Goal: Complete application form

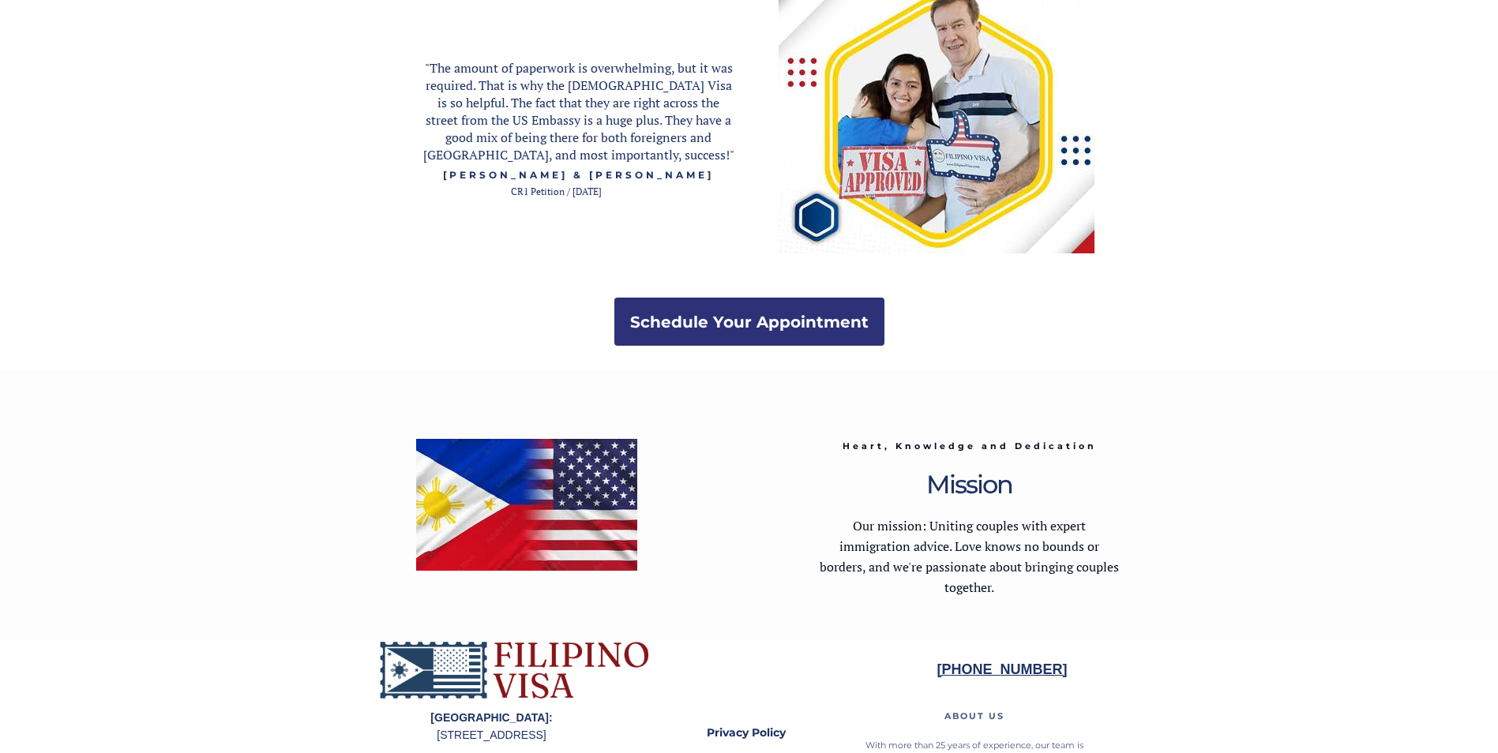
scroll to position [2922, 0]
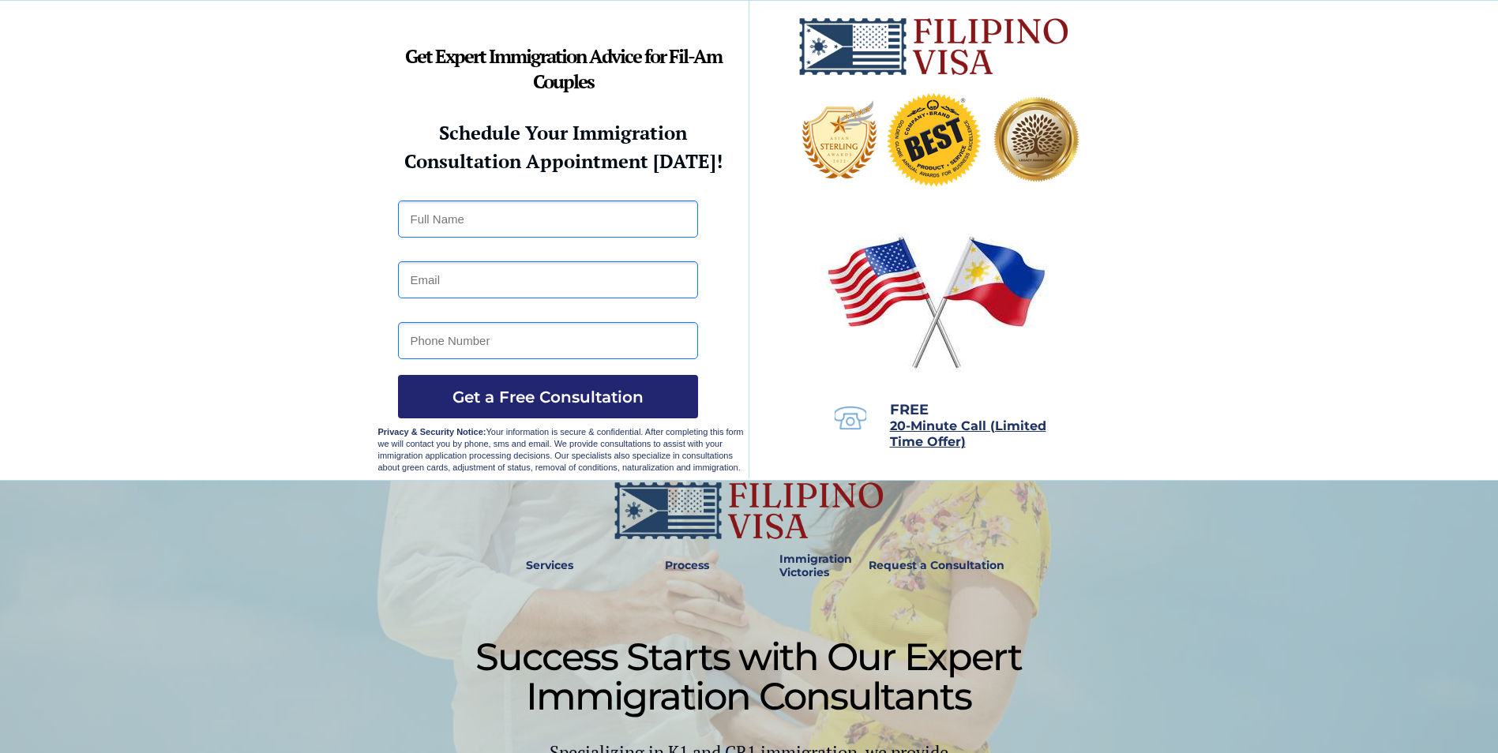
click at [610, 214] on input "text" at bounding box center [548, 219] width 300 height 37
type input "Kin Daliva Bueno"
type input "amis7777@outlook.com"
type input "28751598"
click at [597, 290] on input "amis7777@outlook.com" at bounding box center [548, 279] width 300 height 37
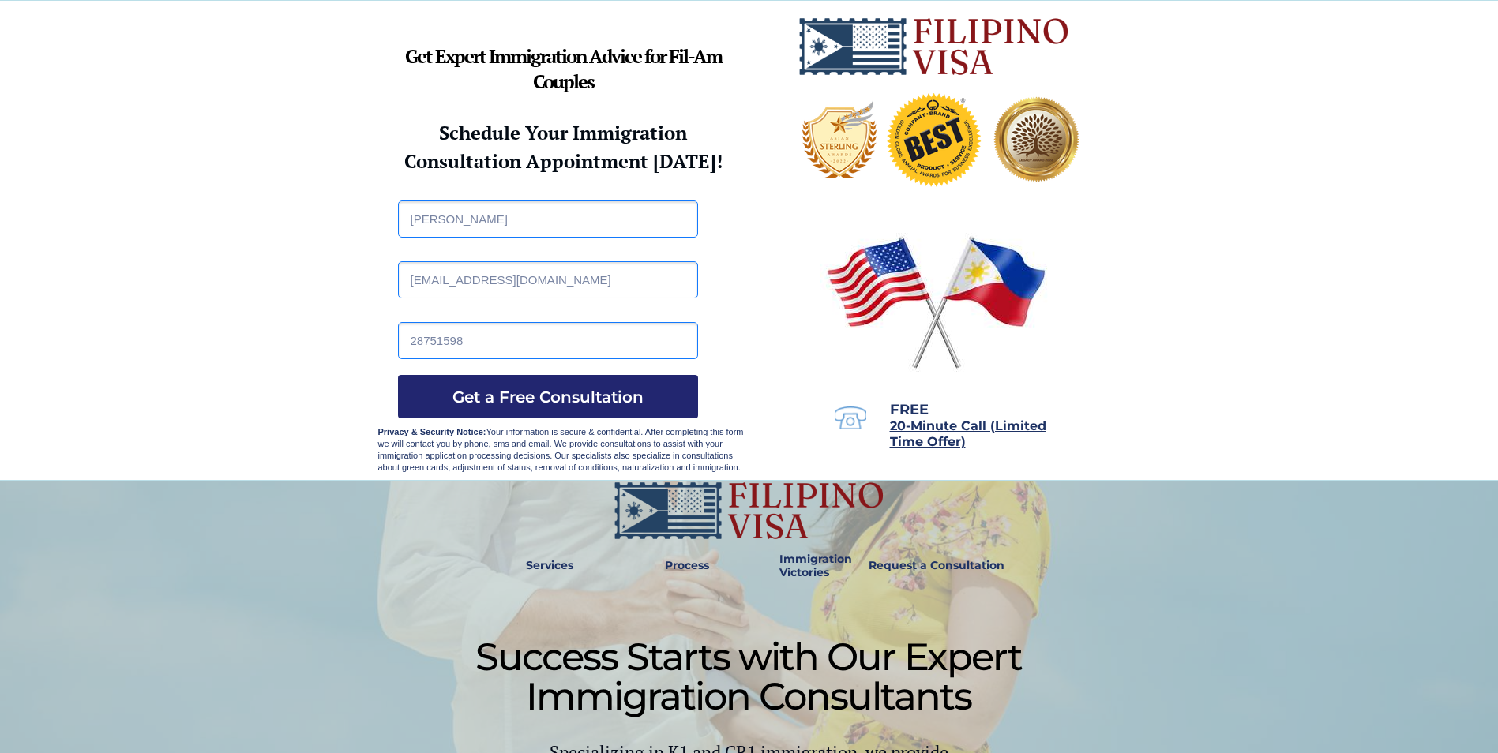
paste input "lockern700"
type input "alockern700@outlook.com"
click at [582, 337] on input "28751598" at bounding box center [548, 340] width 300 height 37
click at [360, 357] on div at bounding box center [749, 240] width 1498 height 479
click at [543, 391] on span "Get a Free Consultation" at bounding box center [548, 397] width 300 height 19
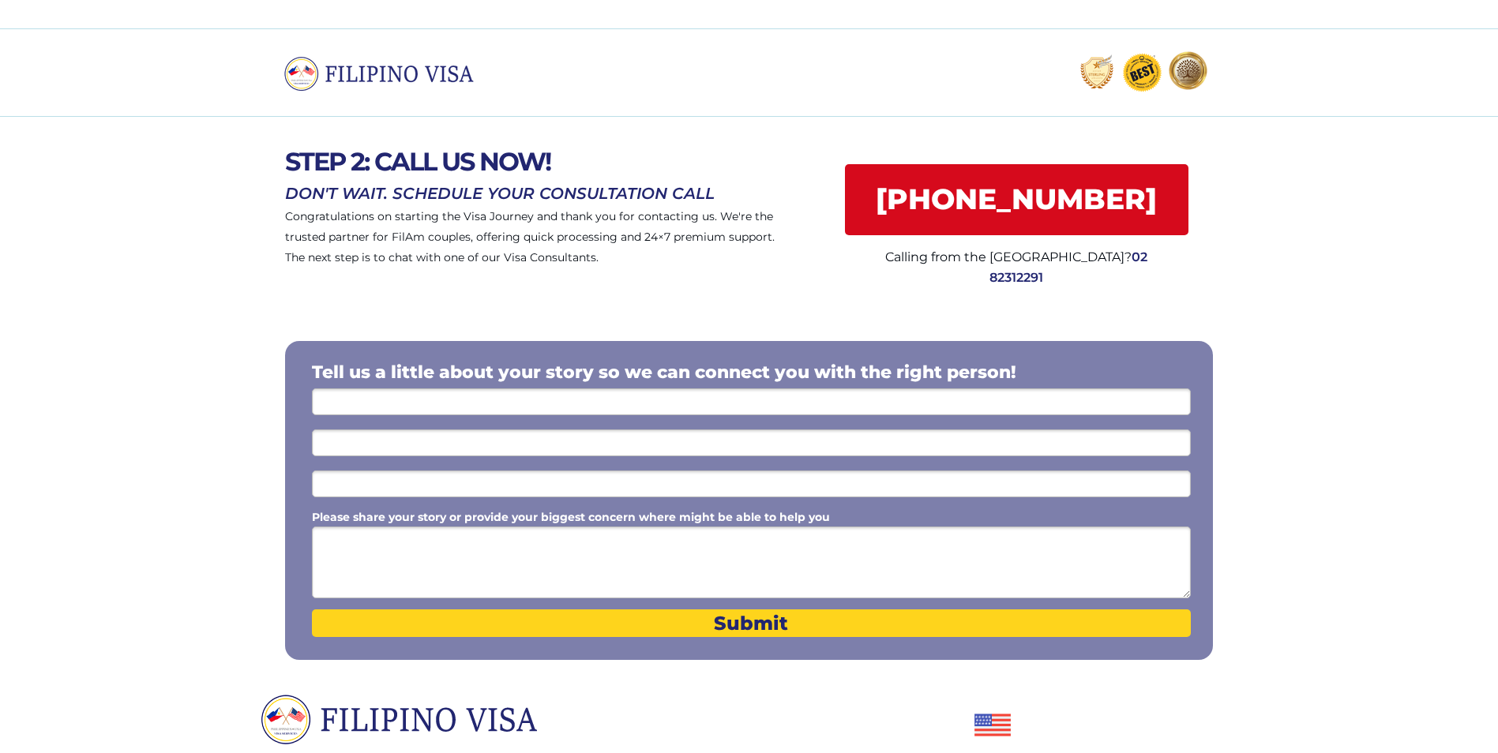
click at [648, 393] on input "text" at bounding box center [751, 402] width 879 height 27
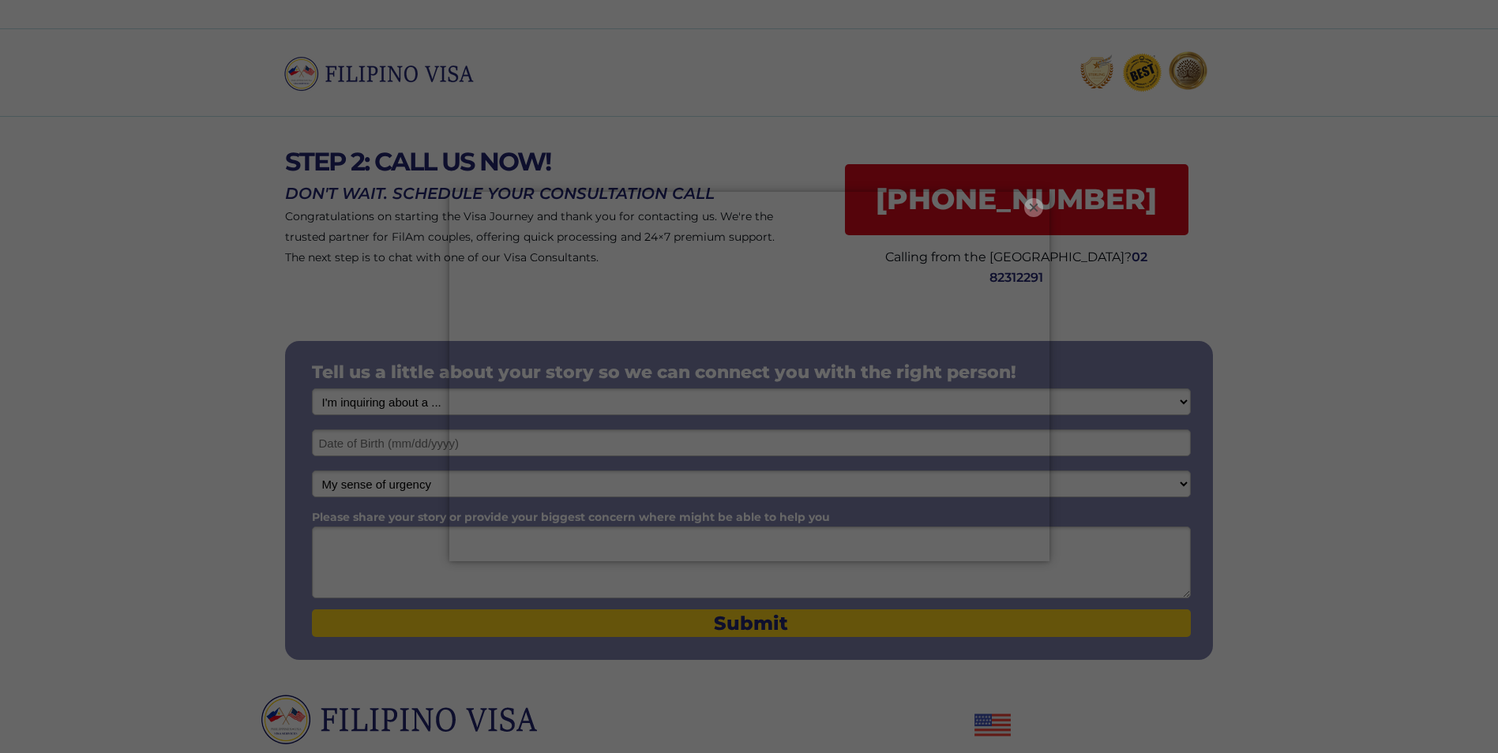
click at [1031, 205] on button "×" at bounding box center [1033, 207] width 19 height 19
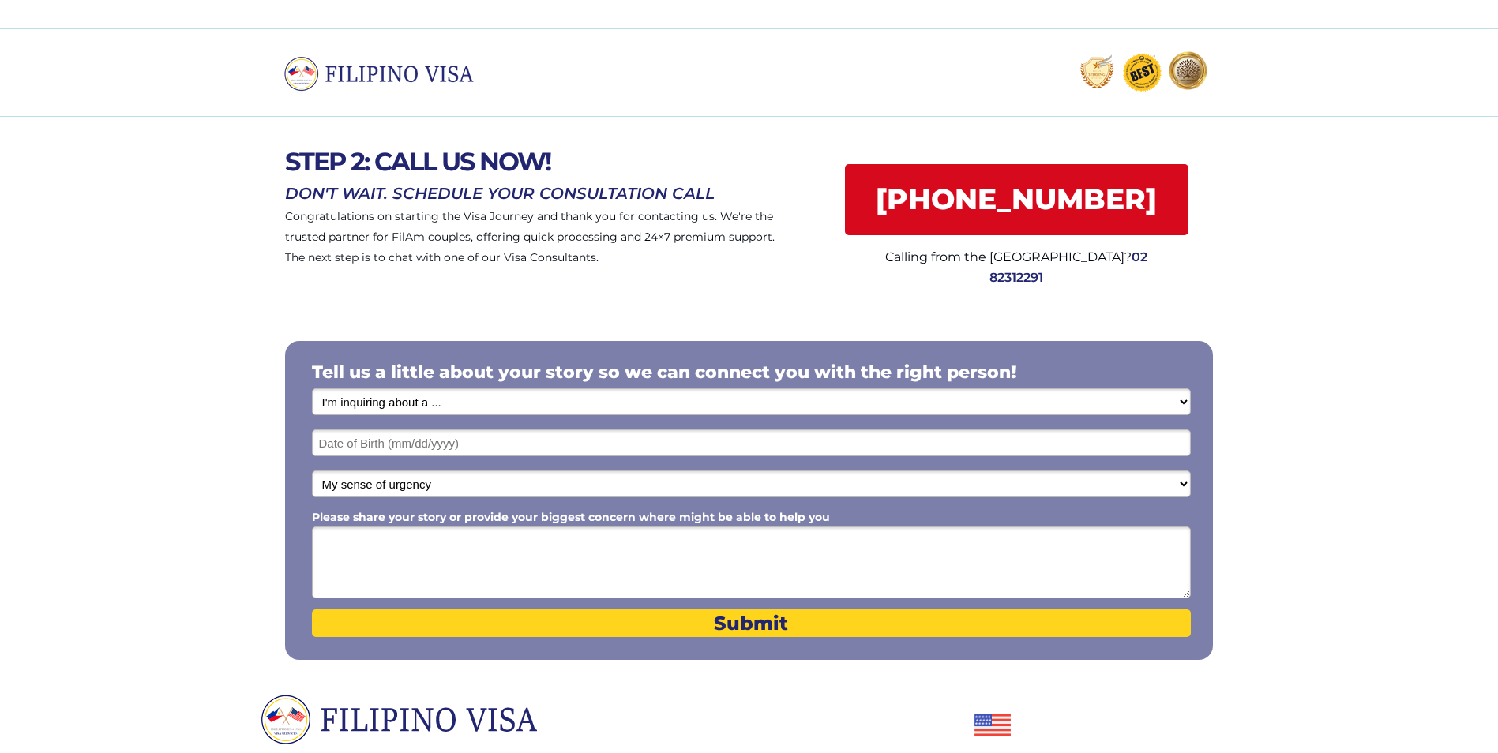
click at [673, 403] on select "I'm inquiring about a ... I don't know or other services Retirement Visa for Th…" at bounding box center [751, 402] width 879 height 27
select select "1798"
click at [312, 389] on select "I'm inquiring about a ... I don't know or other services Retirement Visa for Th…" at bounding box center [751, 402] width 879 height 27
click at [618, 441] on input "text" at bounding box center [751, 443] width 879 height 27
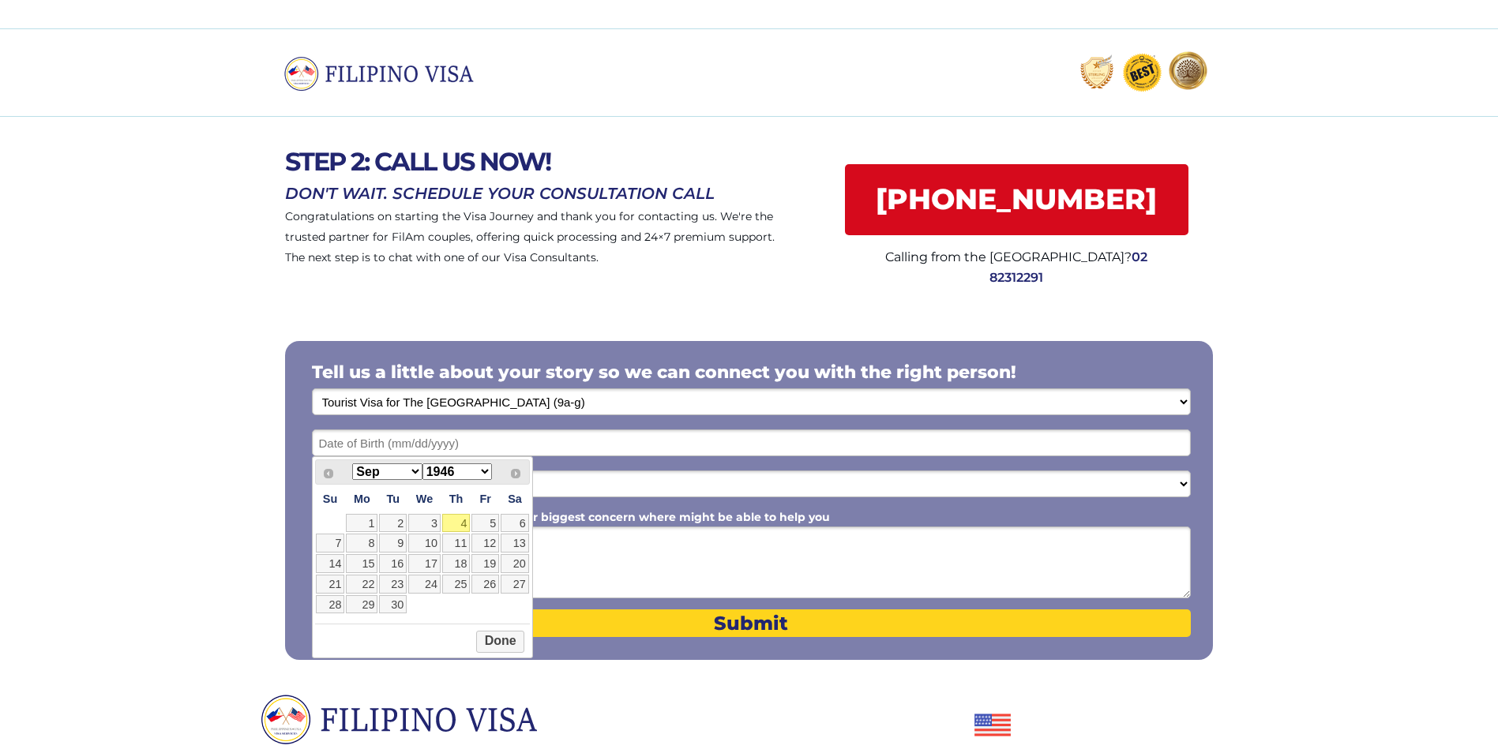
click at [409, 472] on select "Jan Feb Mar Apr May Jun Jul Aug Sep Oct Nov Dec" at bounding box center [386, 472] width 69 height 17
click at [468, 471] on select "1946 1947 1948 1949 1950 1951 1952 1953 1954 1955 1956 1957 1958 1959 1960 1961…" at bounding box center [457, 472] width 69 height 17
click at [372, 582] on link "17" at bounding box center [362, 584] width 32 height 19
type input "10/17/1988"
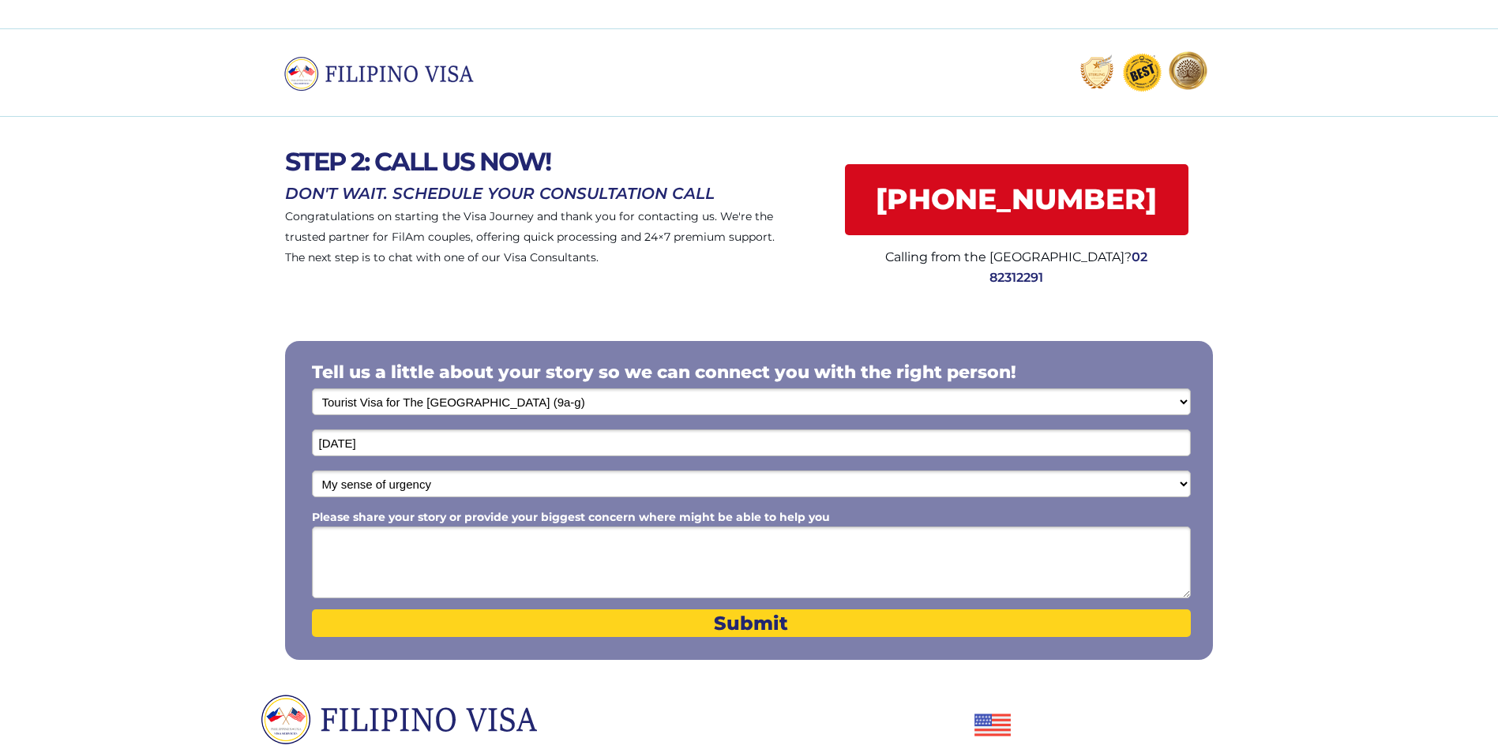
click at [480, 548] on textarea "Please share your story or provide your biggest concern where might be able to …" at bounding box center [751, 563] width 879 height 72
type textarea "D"
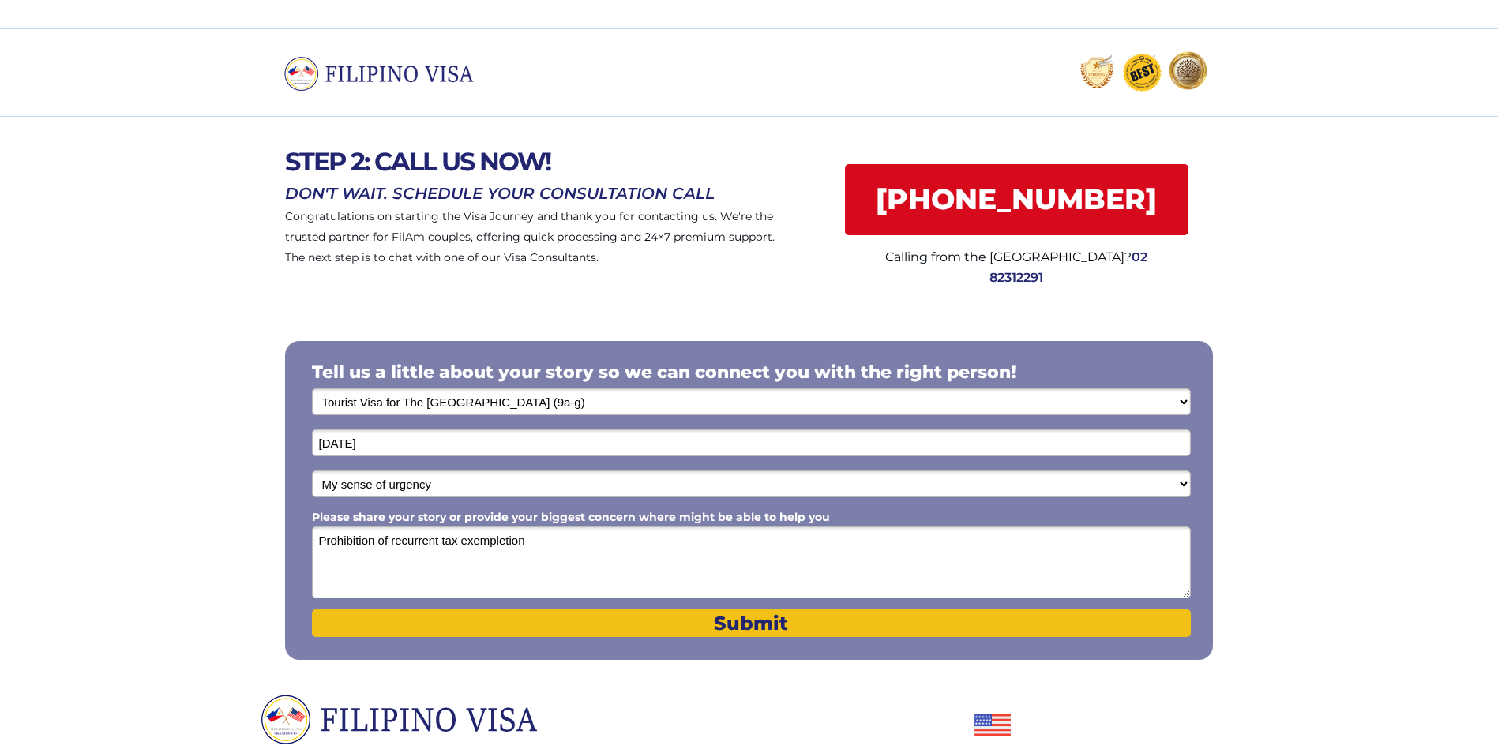
type textarea "Prohibition of recurrent tax exempletion"
click at [734, 618] on span "Submit" at bounding box center [751, 623] width 879 height 23
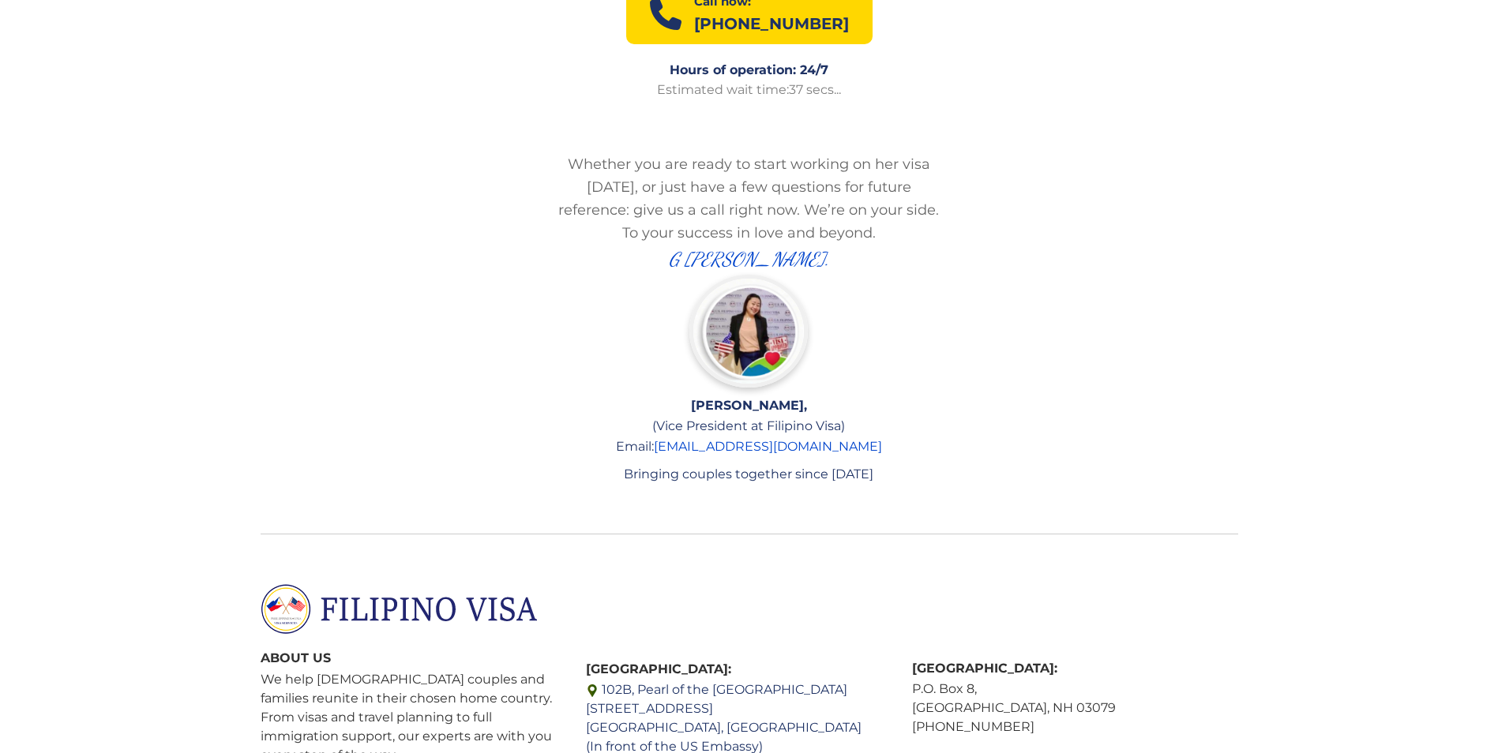
scroll to position [3080, 0]
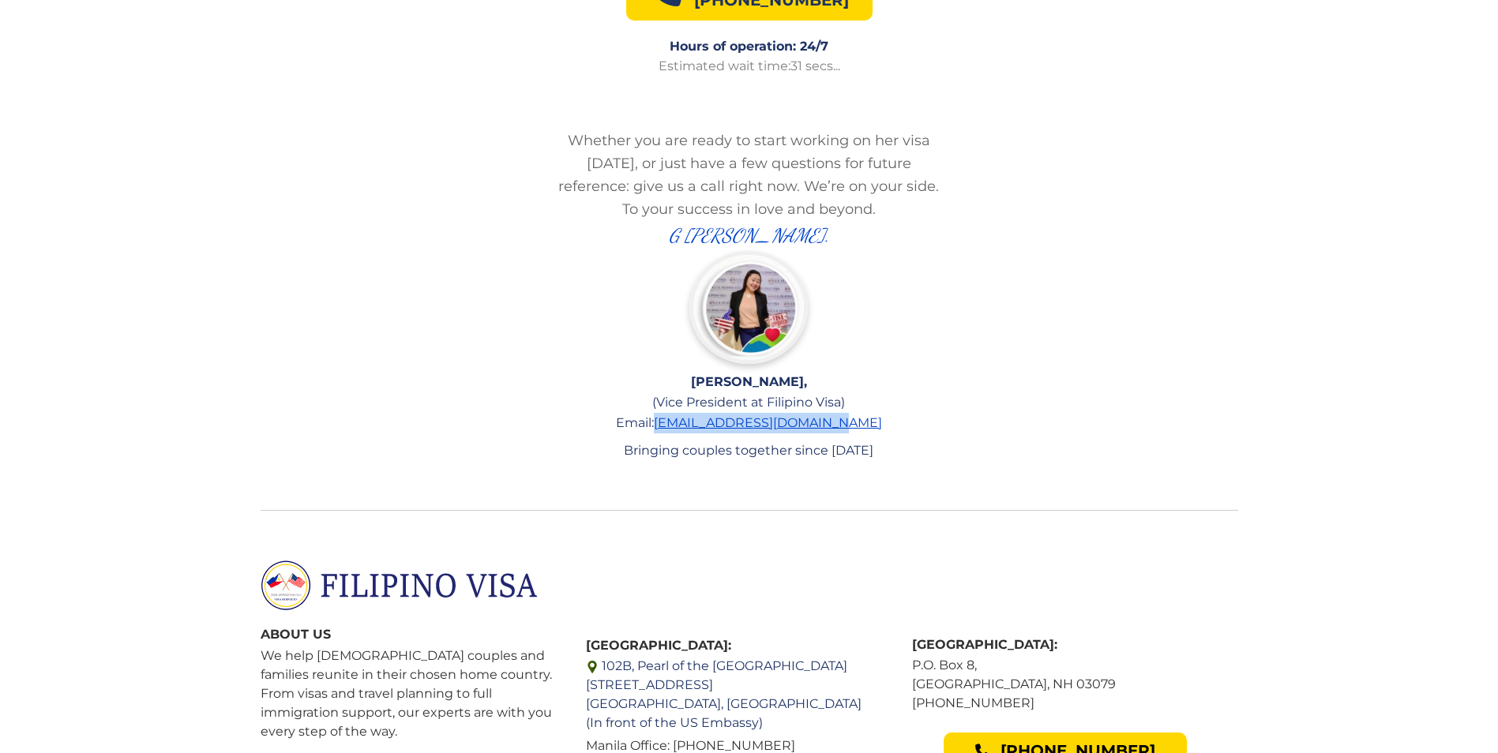
drag, startPoint x: 838, startPoint y: 379, endPoint x: 689, endPoint y: 380, distance: 149.3
click at [689, 413] on p "Email: welcome@filipinovisa.com" at bounding box center [749, 423] width 389 height 21
copy link "welcome@filipinovisa.com"
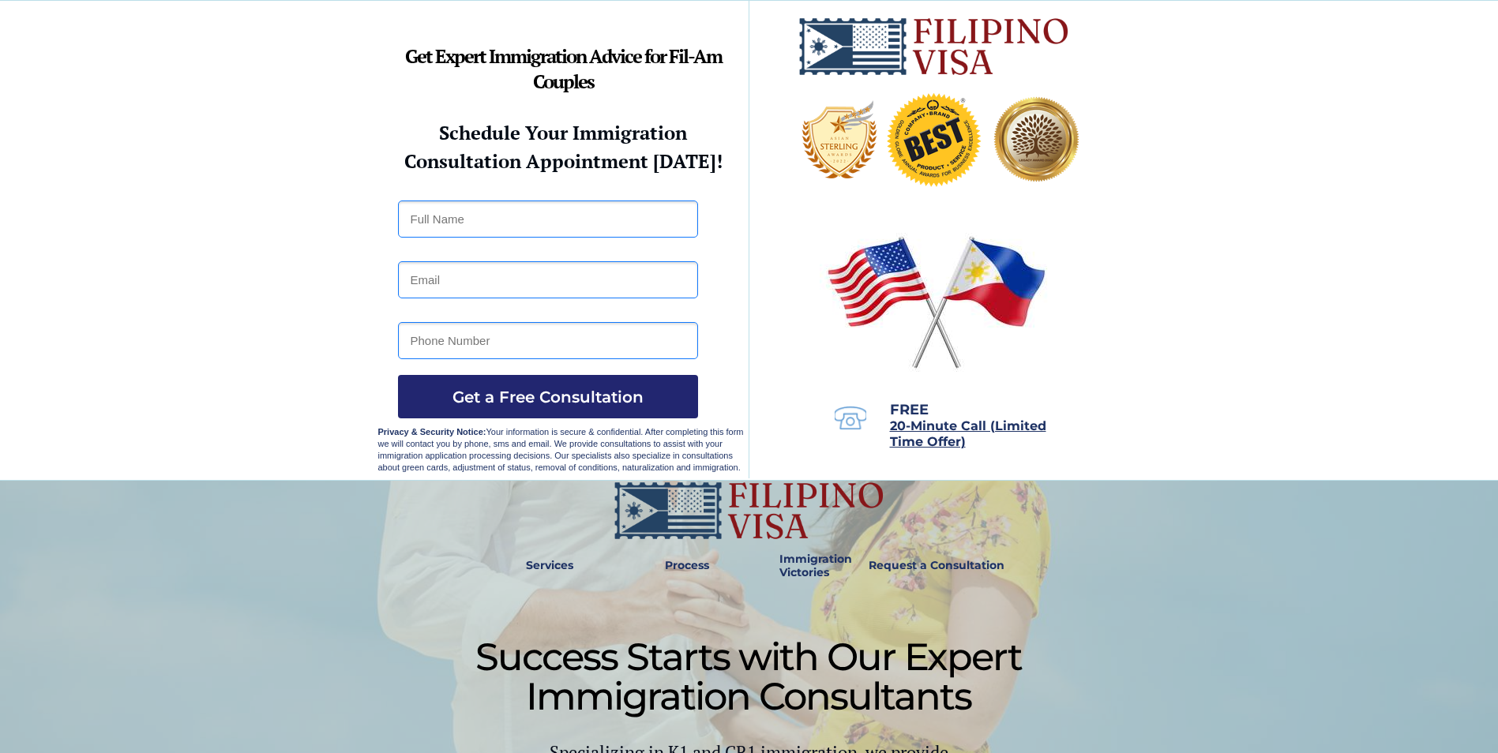
click at [631, 227] on input "text" at bounding box center [548, 219] width 300 height 37
type input "Kin Daliva Bueno"
type input "alockern700@outlook.com"
type input "28751598"
click at [591, 290] on input "alockern700@outlook.com" at bounding box center [548, 279] width 300 height 37
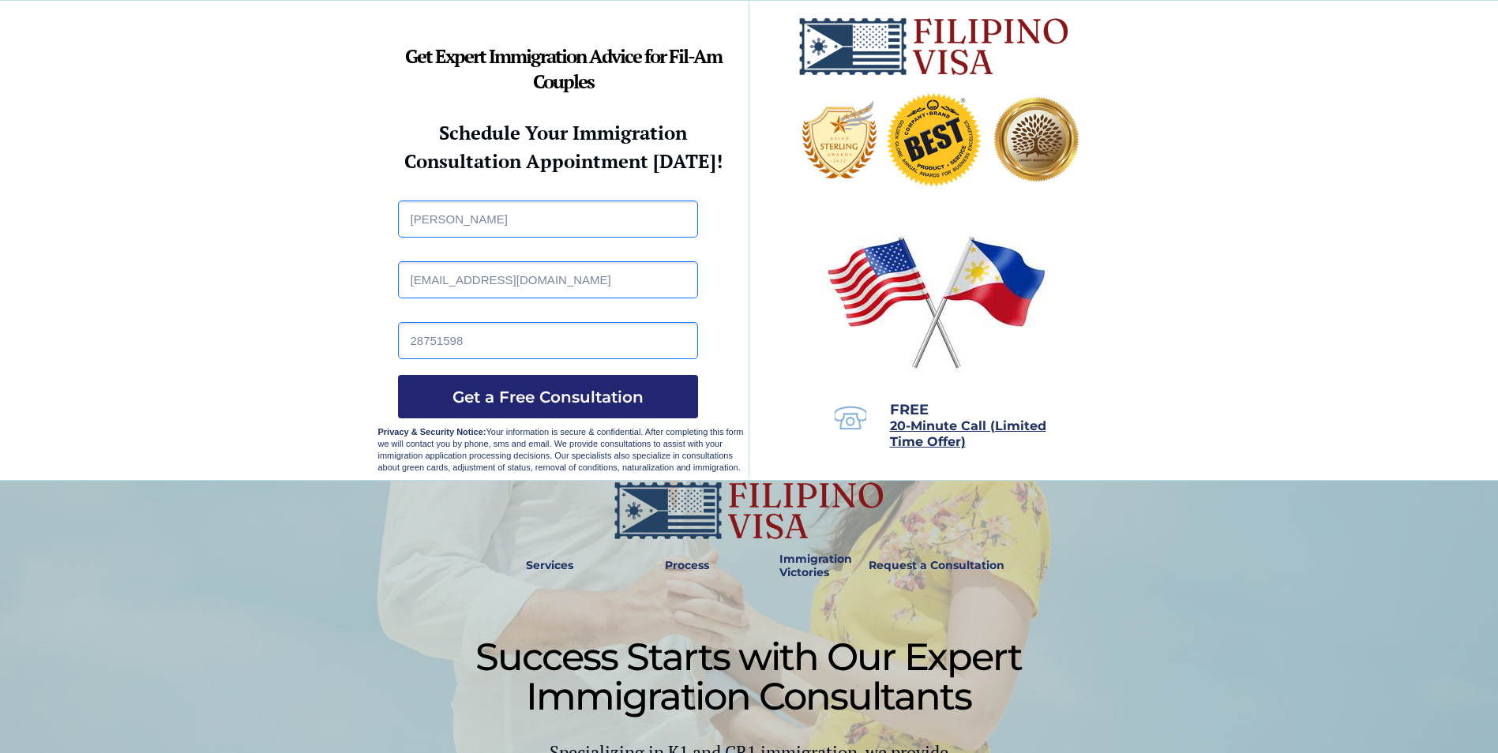
paste input "diegre"
type input "[EMAIL_ADDRESS][DOMAIN_NAME]"
click at [370, 347] on div at bounding box center [749, 240] width 1498 height 479
click at [553, 391] on span "Get a Free Consultation" at bounding box center [548, 397] width 300 height 19
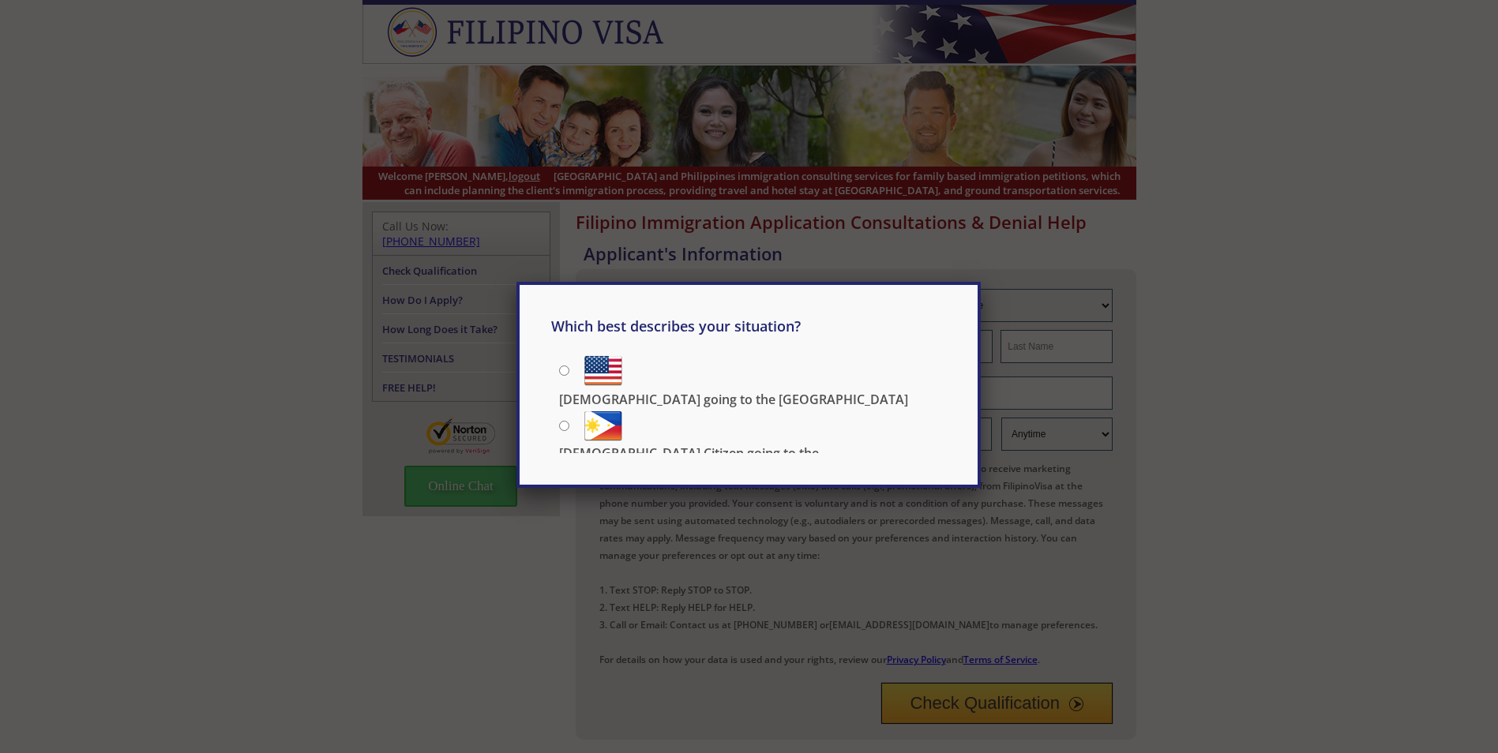
click at [559, 426] on label "[DEMOGRAPHIC_DATA] Citizen going to the [DEMOGRAPHIC_DATA]" at bounding box center [752, 425] width 387 height 36
click at [559, 426] on input "[DEMOGRAPHIC_DATA] Citizen going to the [DEMOGRAPHIC_DATA]" at bounding box center [564, 426] width 10 height 10
radio input "true"
click at [565, 421] on input "[DEMOGRAPHIC_DATA] Citizen going to the [DEMOGRAPHIC_DATA]" at bounding box center [564, 426] width 10 height 10
click at [566, 421] on input "US Citizen going to the Philippines" at bounding box center [564, 426] width 10 height 10
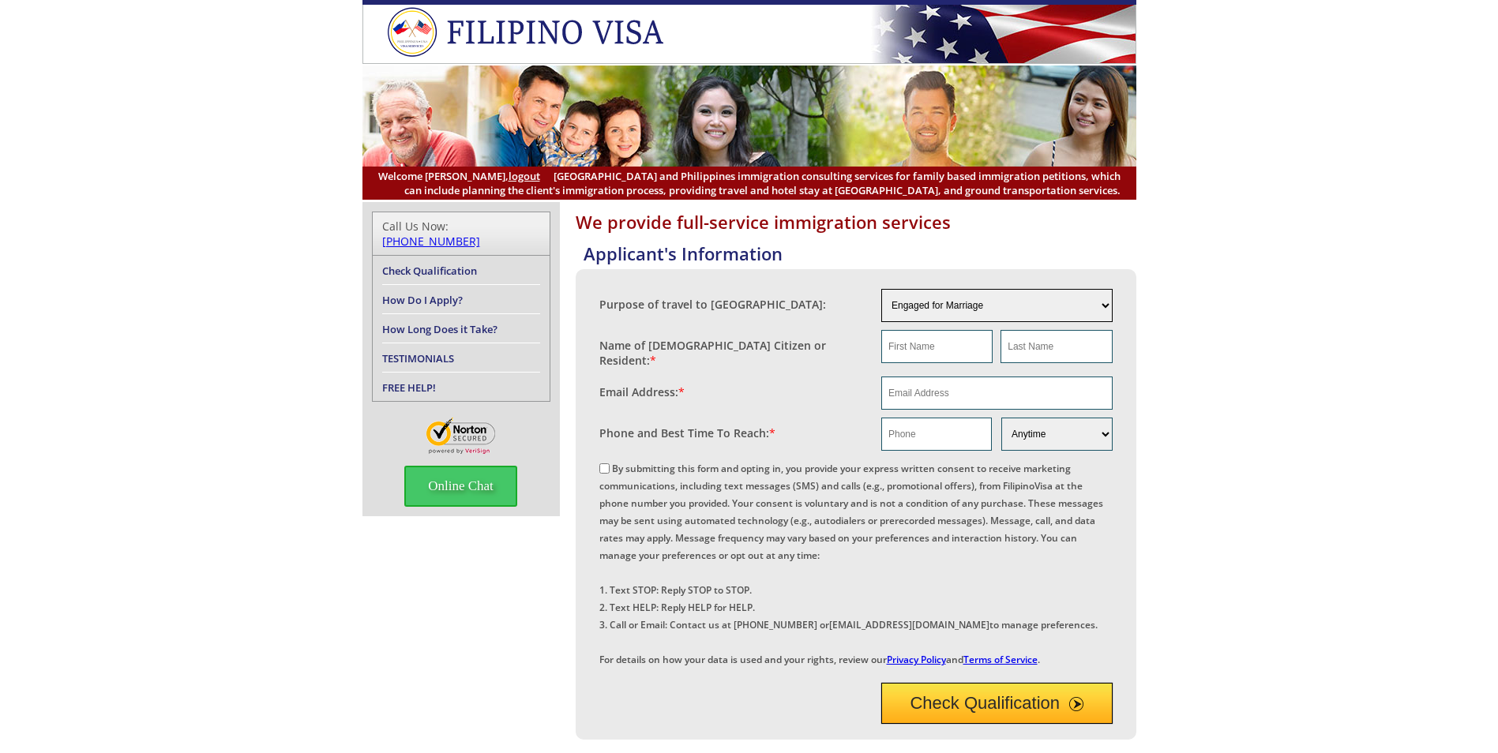
click at [949, 306] on select "Engaged for Marriage Already Married to [DEMOGRAPHIC_DATA] Citizen / Resident F…" at bounding box center [996, 305] width 231 height 33
click at [1245, 378] on div "We provide full-service immigration services Applicant's Information Purpose of…" at bounding box center [749, 605] width 1498 height 806
click at [949, 345] on input "text" at bounding box center [936, 346] width 111 height 33
type input "Kin"
type input "Bueno"
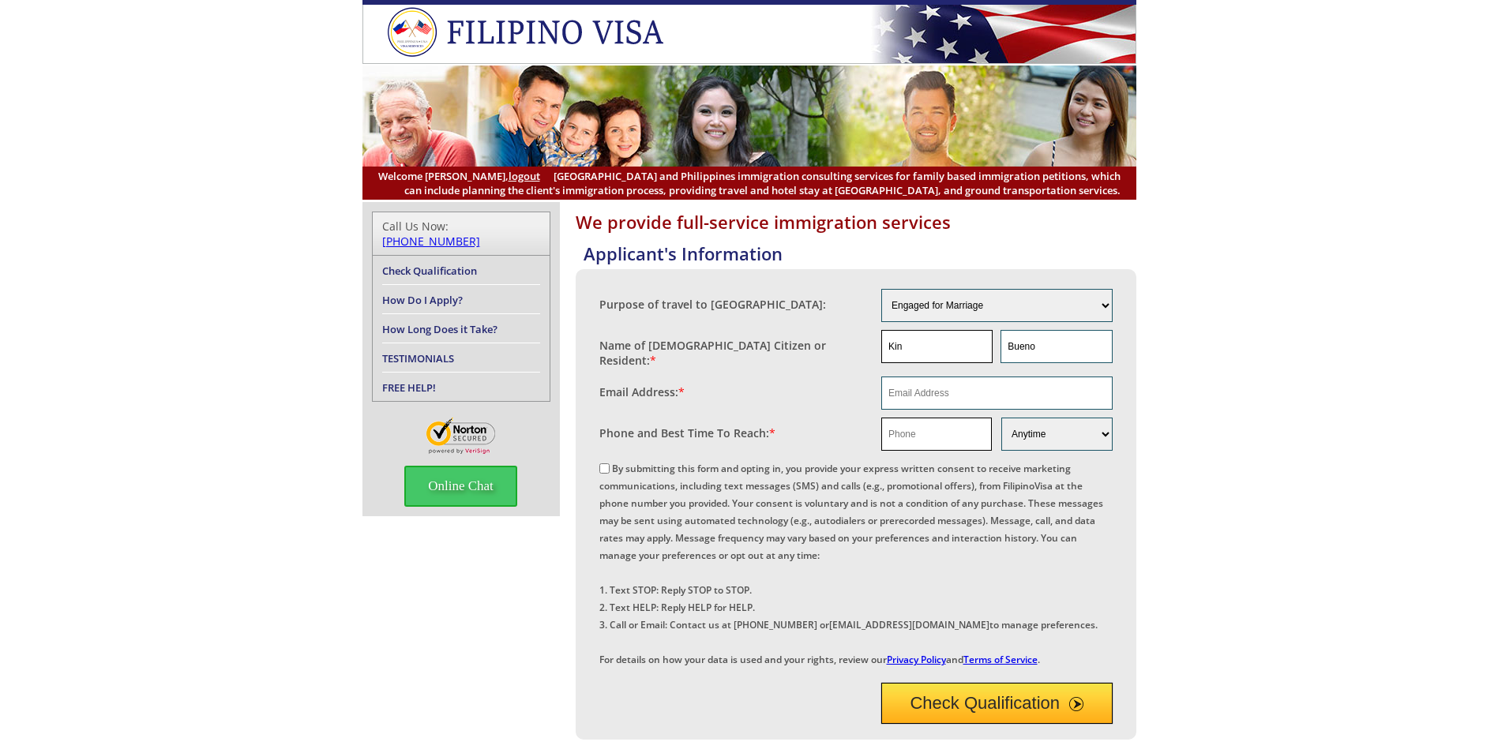
type input "28751598"
click at [942, 390] on input "email" at bounding box center [996, 393] width 231 height 33
paste input "diegren700@outlook.com"
type input "diegren700@outlook.com"
click at [1223, 563] on div "We provide full-service immigration services Applicant's Information Purpose of…" at bounding box center [749, 605] width 1498 height 806
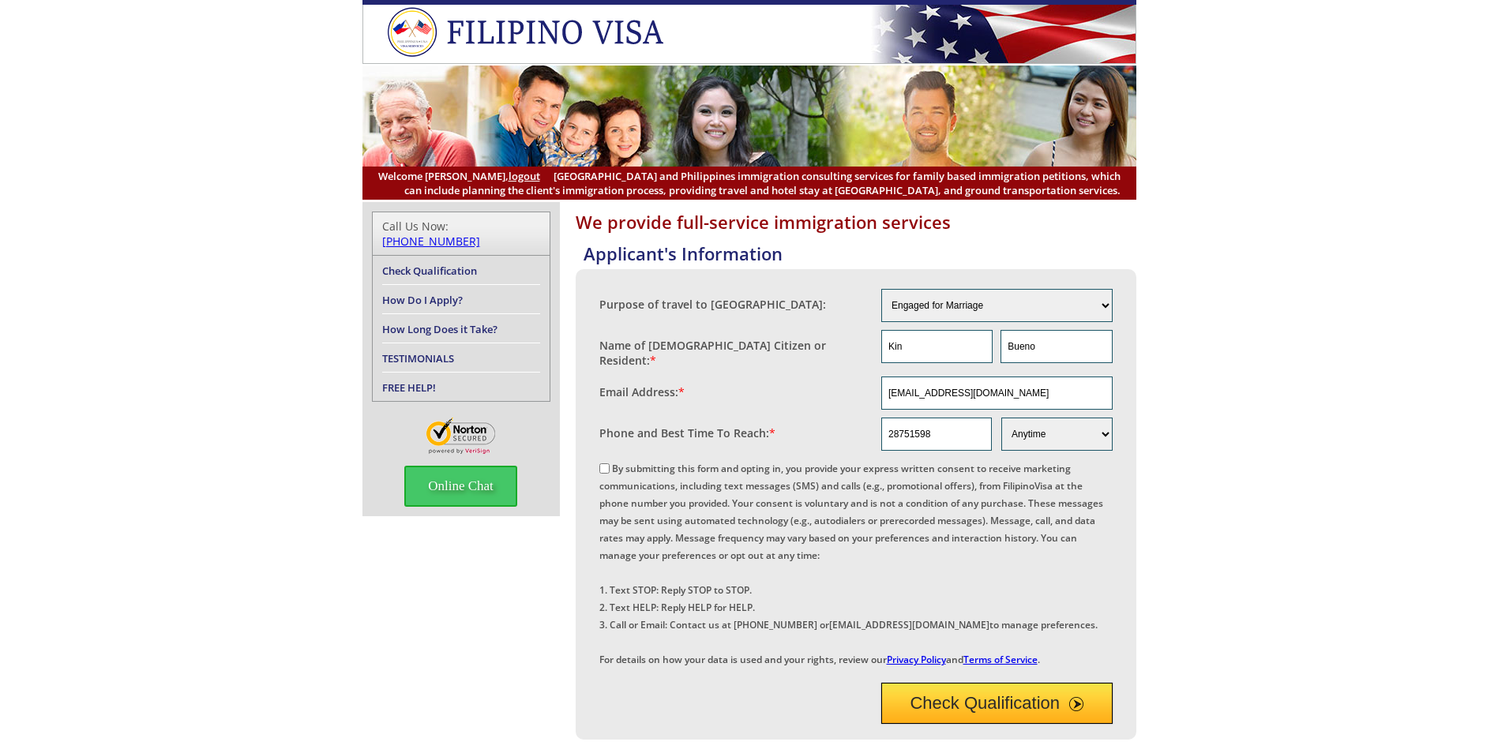
click at [618, 465] on label "By submitting this form and opting in, you provide your express written consent…" at bounding box center [851, 564] width 504 height 205
click at [610, 465] on input "By submitting this form and opting in, you provide your express written consent…" at bounding box center [604, 469] width 10 height 10
checkbox input "true"
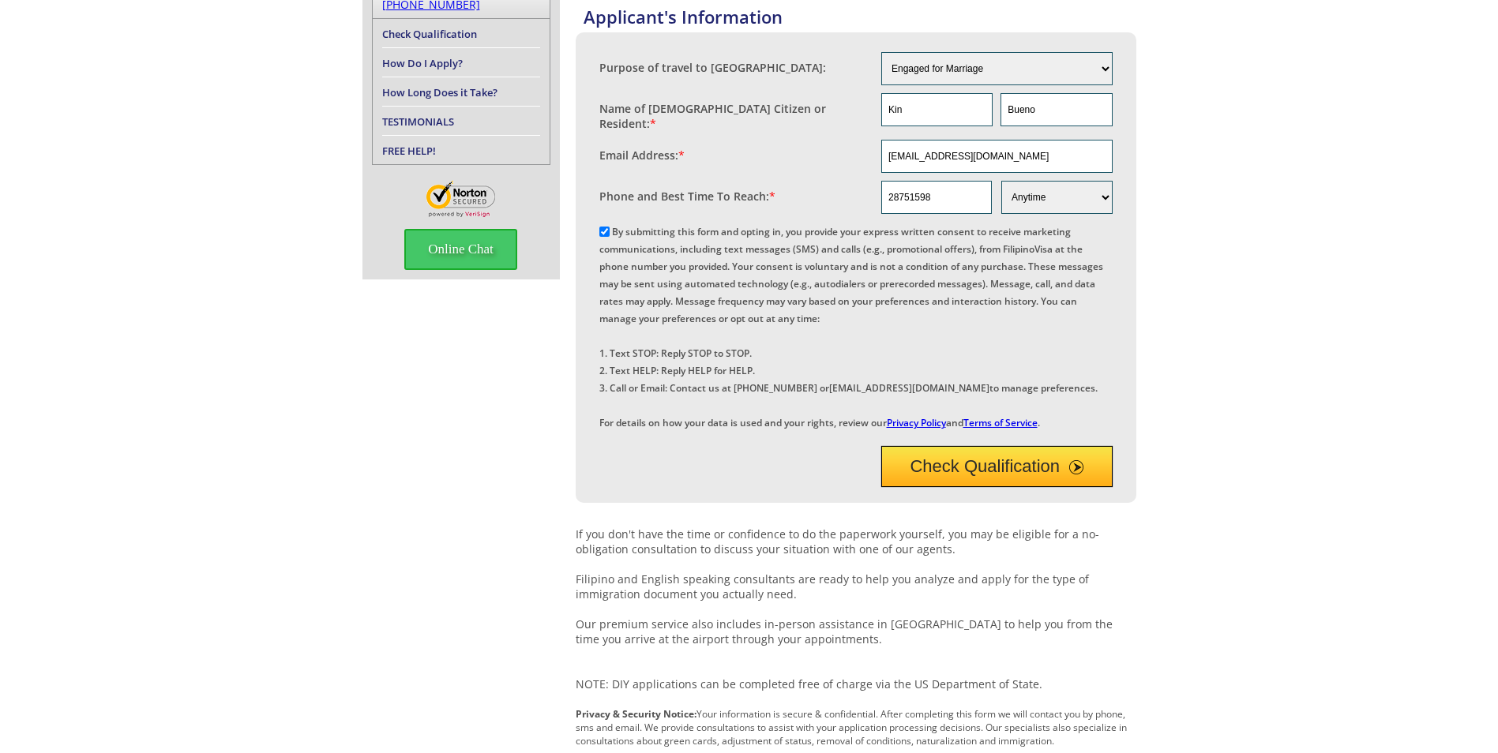
click at [992, 487] on button "Check Qualification" at bounding box center [996, 466] width 231 height 41
